Goal: Task Accomplishment & Management: Complete application form

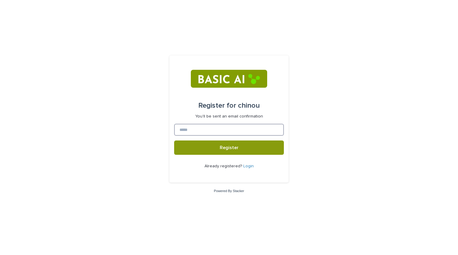
click at [211, 128] on input at bounding box center [229, 130] width 110 height 12
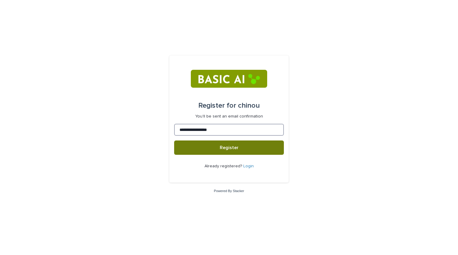
type input "**********"
click at [212, 151] on button "Register" at bounding box center [229, 148] width 110 height 14
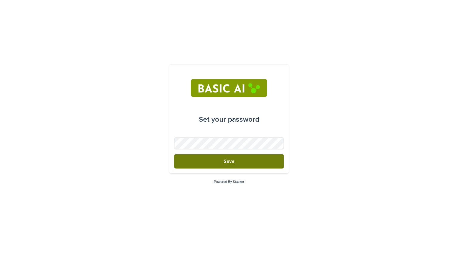
click at [210, 163] on button "Save" at bounding box center [229, 161] width 110 height 14
